Goal: Task Accomplishment & Management: Manage account settings

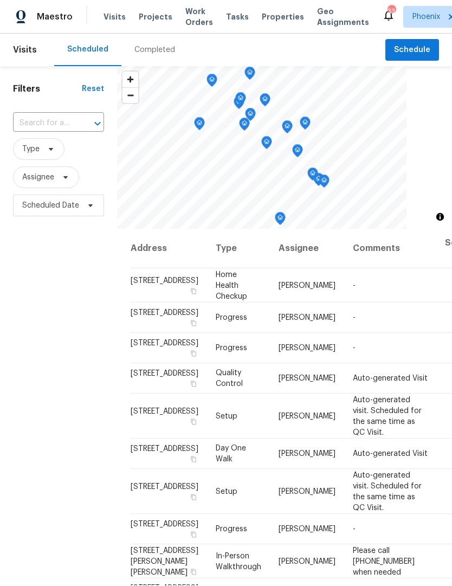
scroll to position [1, 0]
click at [68, 182] on icon at bounding box center [65, 177] width 9 height 9
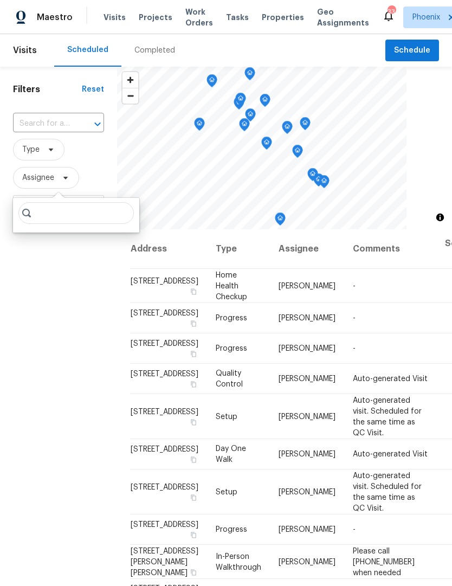
scroll to position [0, 0]
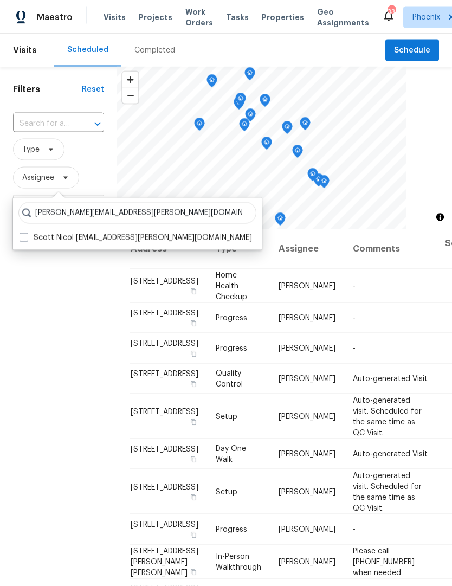
type input "Scott.nicol@opendoor.com"
click at [28, 237] on span at bounding box center [24, 237] width 9 height 9
click at [27, 237] on input "Scott Nicol scott.nicol@opendoor.com" at bounding box center [23, 236] width 7 height 7
checkbox input "true"
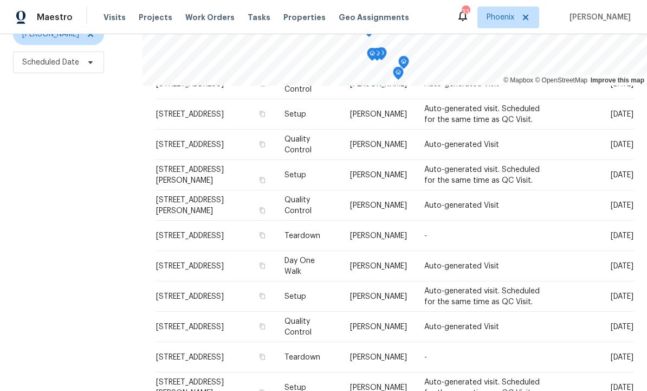
scroll to position [238, 0]
click at [0, 0] on icon at bounding box center [0, 0] width 0 height 0
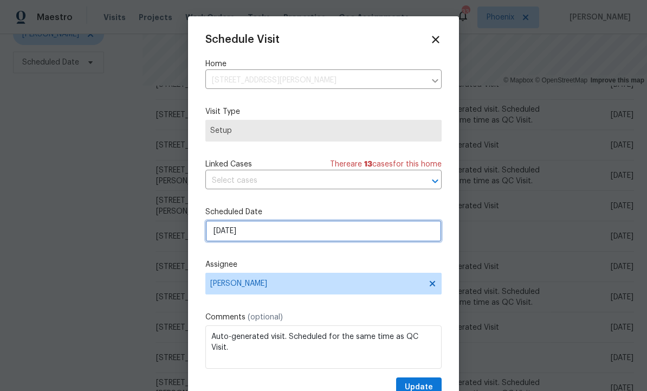
click at [325, 237] on input "9/11/2025" at bounding box center [323, 231] width 236 height 22
select select "8"
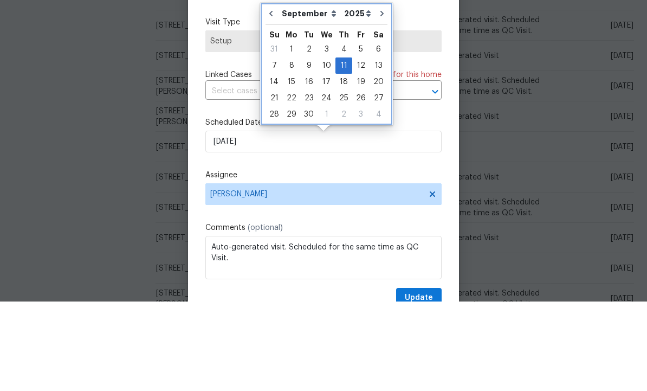
click at [272, 92] on button "Go to previous month" at bounding box center [271, 103] width 16 height 22
type input "8/28/2025"
select select "7"
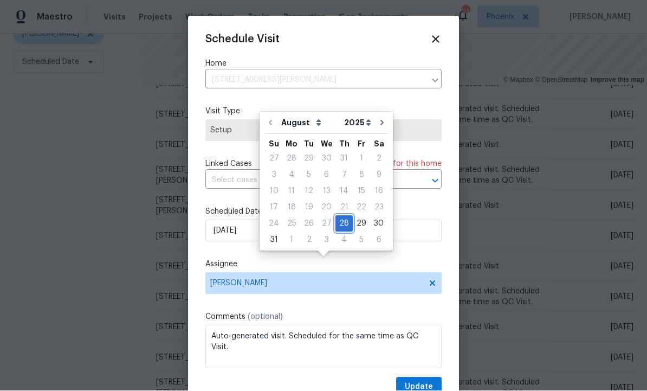
click at [339, 216] on div "28" at bounding box center [344, 223] width 17 height 15
click at [427, 384] on span "Update" at bounding box center [419, 388] width 28 height 14
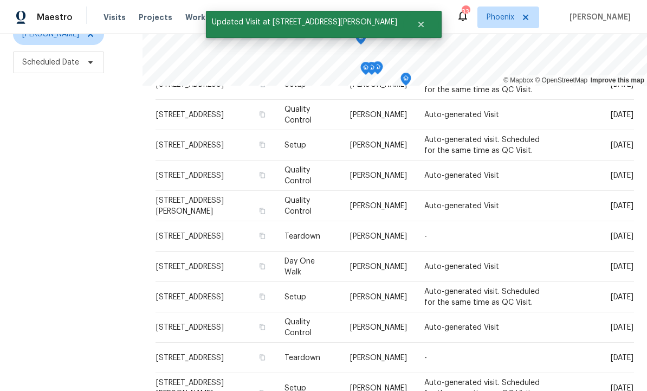
click at [0, 0] on icon at bounding box center [0, 0] width 0 height 0
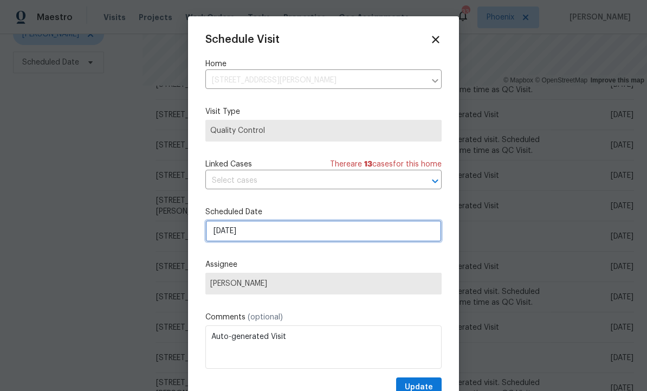
click at [372, 237] on input "9/11/2025" at bounding box center [323, 231] width 236 height 22
select select "8"
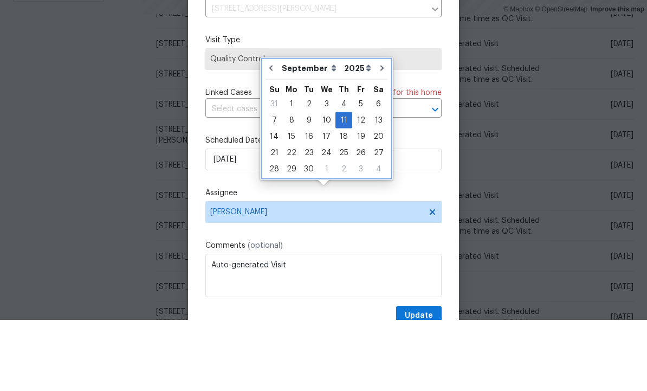
click at [267, 135] on icon "Go to previous month" at bounding box center [271, 139] width 9 height 9
type input "8/28/2025"
select select "7"
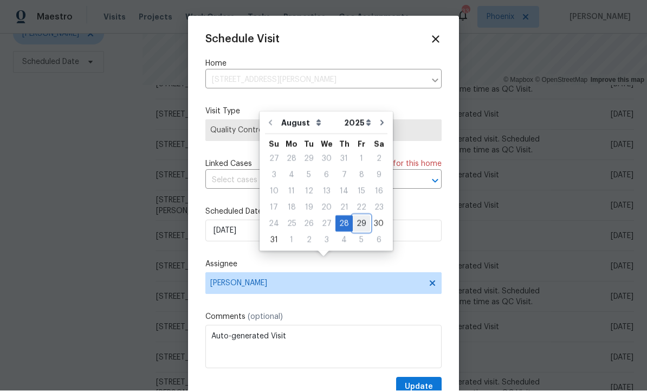
click at [357, 216] on div "29" at bounding box center [361, 223] width 17 height 15
type input "8/29/2025"
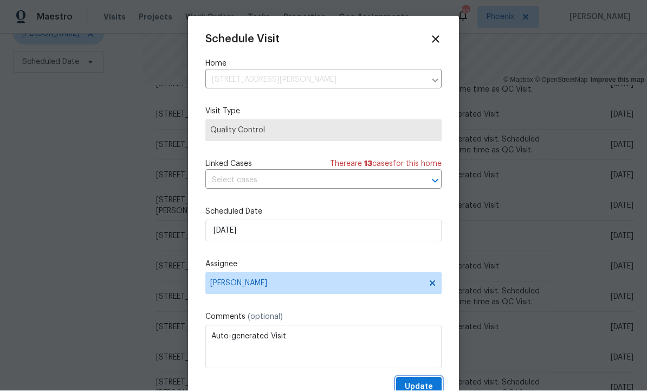
click at [424, 385] on span "Update" at bounding box center [419, 388] width 28 height 14
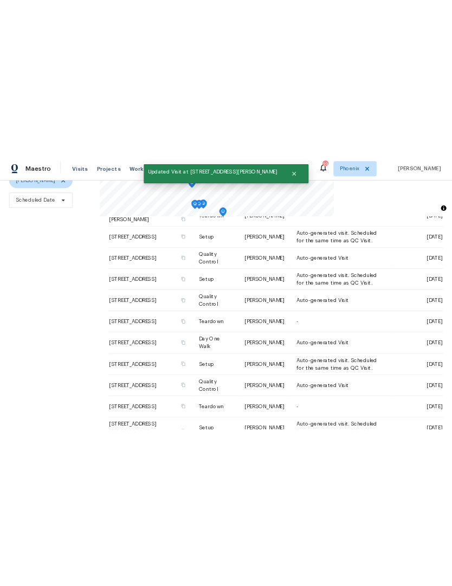
scroll to position [105, 0]
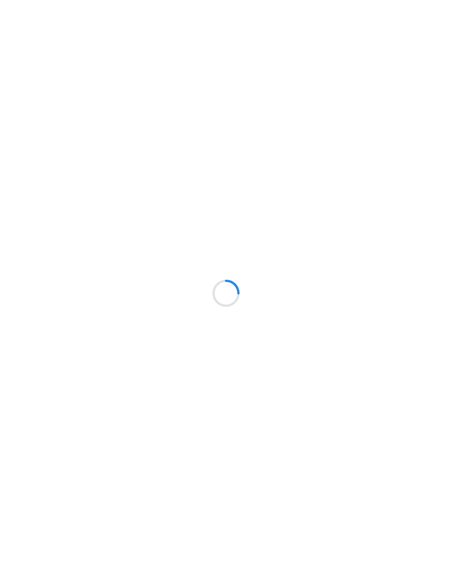
scroll to position [1, 0]
